Goal: Transaction & Acquisition: Purchase product/service

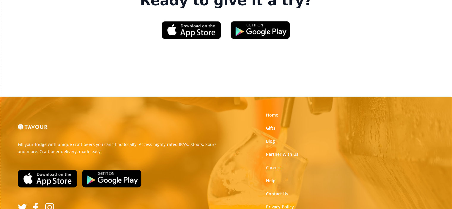
scroll to position [974, 0]
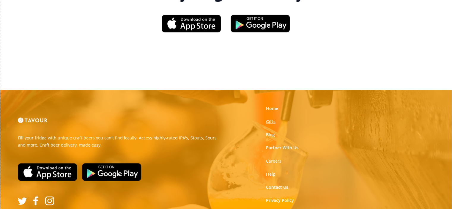
click at [271, 119] on link "Gifts" at bounding box center [271, 122] width 10 height 6
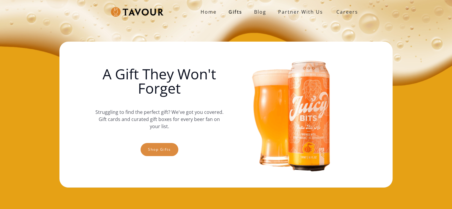
click at [164, 146] on link "Shop gifts" at bounding box center [160, 149] width 38 height 13
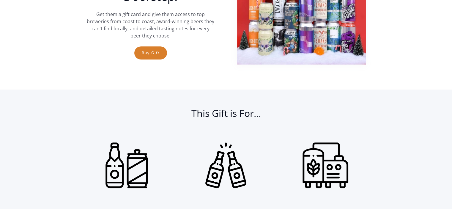
scroll to position [268, 0]
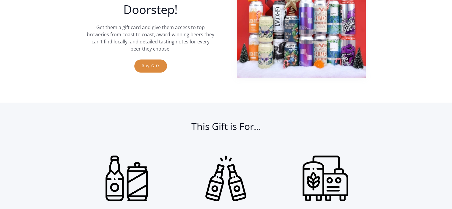
click at [158, 67] on link "Buy Gift" at bounding box center [150, 65] width 33 height 13
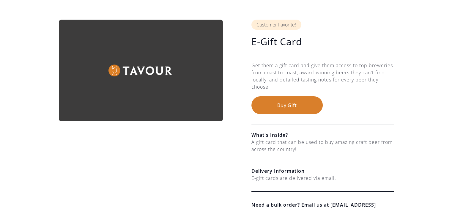
scroll to position [48, 0]
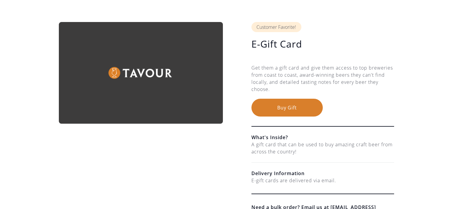
click at [294, 105] on button "Buy Gift" at bounding box center [287, 108] width 71 height 18
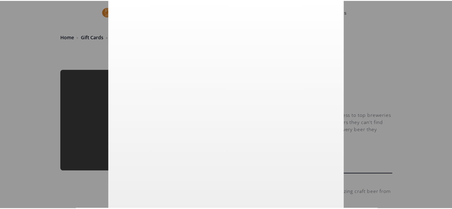
scroll to position [0, 0]
